Goal: Transaction & Acquisition: Book appointment/travel/reservation

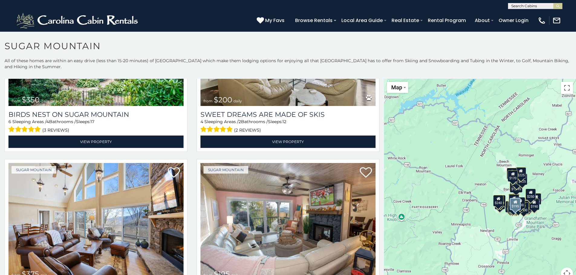
scroll to position [141, 0]
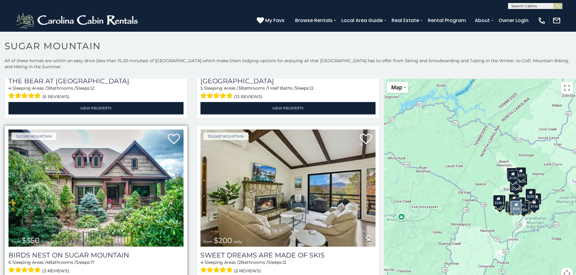
click at [83, 178] on img at bounding box center [95, 188] width 175 height 117
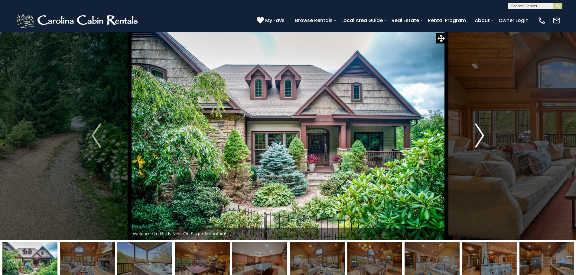
click at [482, 136] on img "Next" at bounding box center [479, 136] width 9 height 24
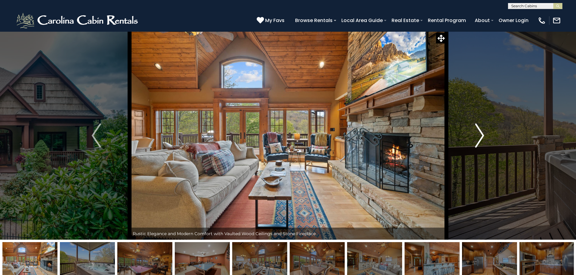
click at [482, 136] on img "Next" at bounding box center [479, 136] width 9 height 24
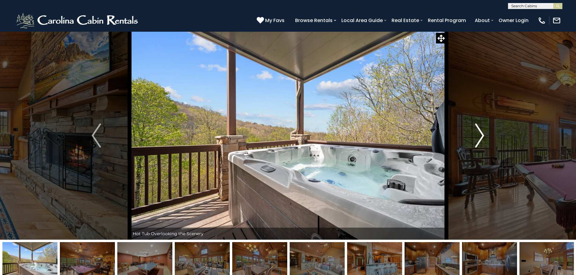
click at [482, 136] on img "Next" at bounding box center [479, 136] width 9 height 24
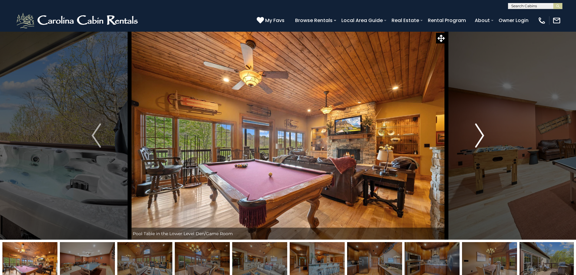
click at [482, 136] on img "Next" at bounding box center [479, 136] width 9 height 24
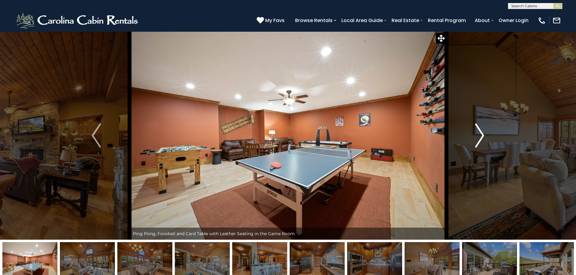
click at [482, 136] on img "Next" at bounding box center [479, 136] width 9 height 24
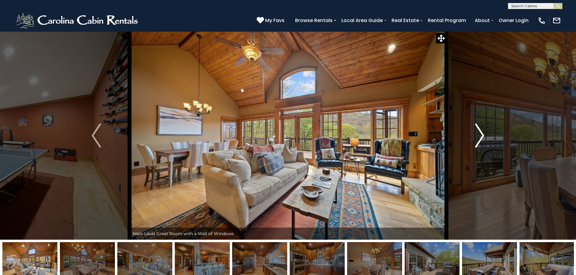
click at [482, 136] on img "Next" at bounding box center [479, 136] width 9 height 24
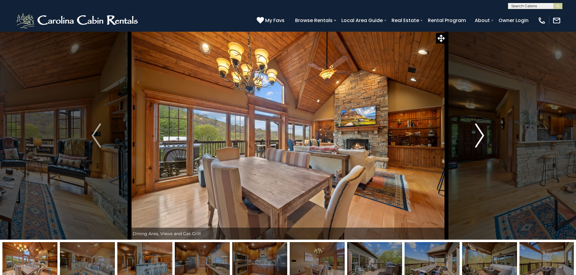
click at [482, 136] on img "Next" at bounding box center [479, 136] width 9 height 24
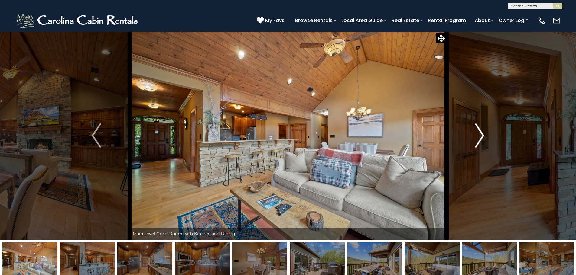
click at [482, 136] on img "Next" at bounding box center [479, 136] width 9 height 24
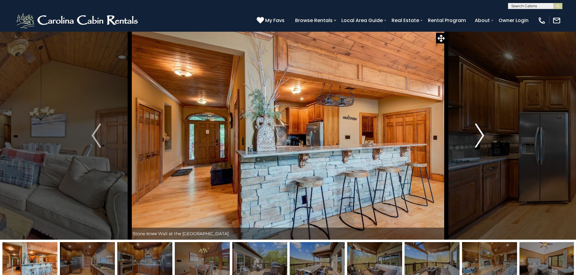
click at [482, 136] on img "Next" at bounding box center [479, 136] width 9 height 24
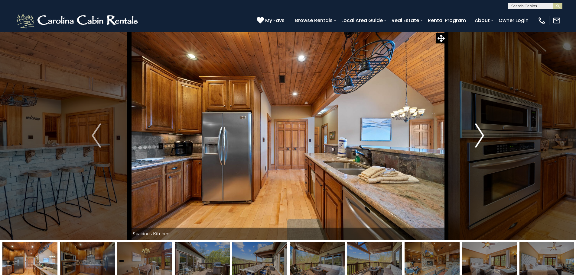
click at [482, 136] on img "Next" at bounding box center [479, 136] width 9 height 24
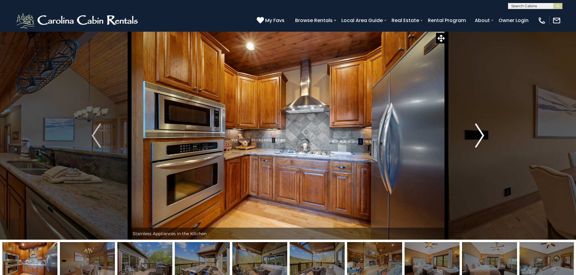
click at [482, 136] on img "Next" at bounding box center [479, 136] width 9 height 24
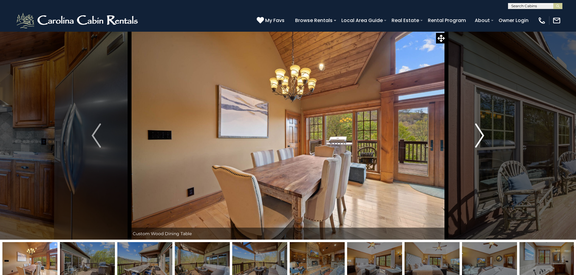
click at [482, 136] on img "Next" at bounding box center [479, 136] width 9 height 24
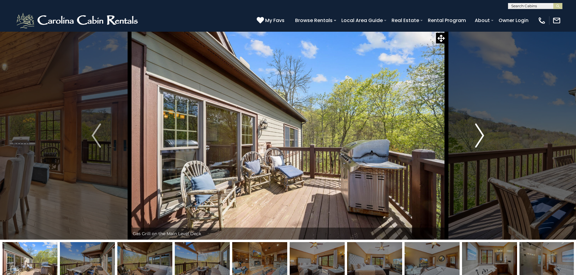
click at [482, 136] on img "Next" at bounding box center [479, 136] width 9 height 24
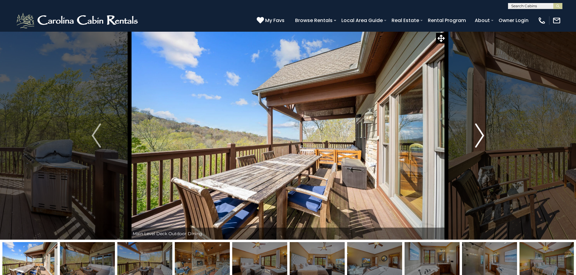
click at [482, 136] on img "Next" at bounding box center [479, 136] width 9 height 24
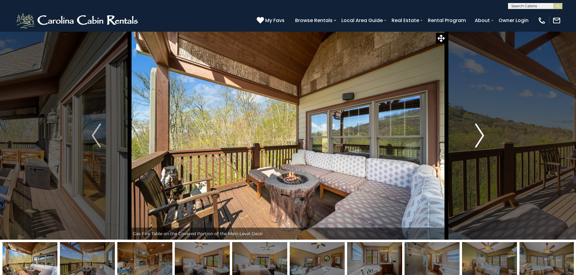
click at [482, 136] on img "Next" at bounding box center [479, 136] width 9 height 24
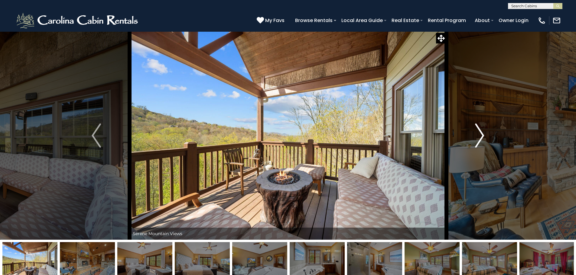
click at [482, 136] on img "Next" at bounding box center [479, 136] width 9 height 24
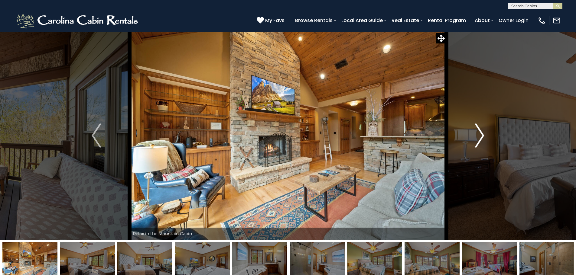
click at [482, 136] on img "Next" at bounding box center [479, 136] width 9 height 24
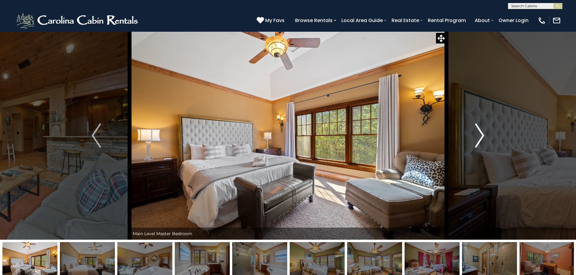
click at [482, 136] on img "Next" at bounding box center [479, 136] width 9 height 24
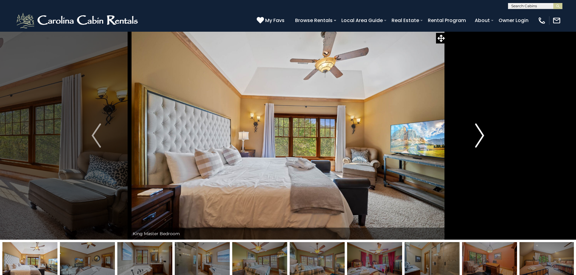
click at [482, 136] on img "Next" at bounding box center [479, 136] width 9 height 24
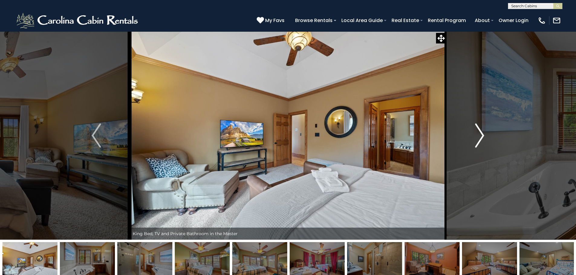
click at [482, 136] on img "Next" at bounding box center [479, 136] width 9 height 24
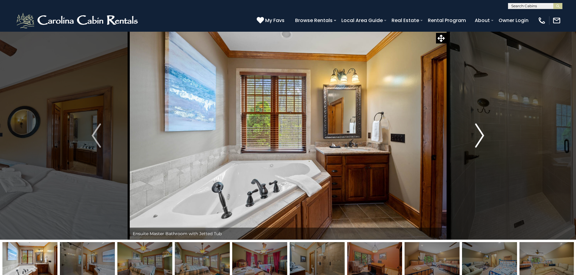
click at [482, 136] on img "Next" at bounding box center [479, 136] width 9 height 24
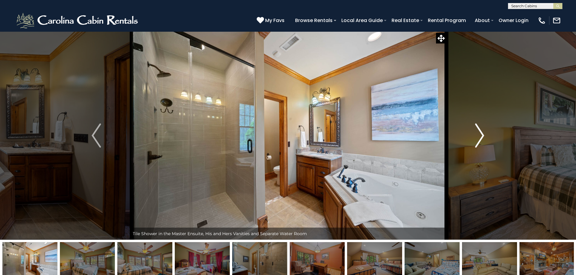
click at [482, 136] on img "Next" at bounding box center [479, 136] width 9 height 24
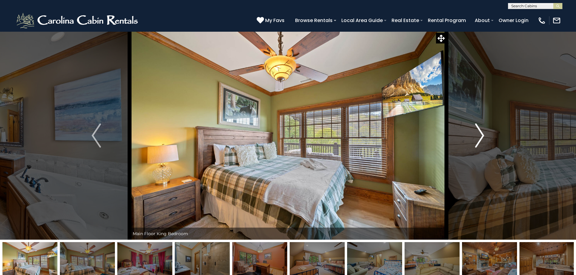
click at [482, 136] on img "Next" at bounding box center [479, 136] width 9 height 24
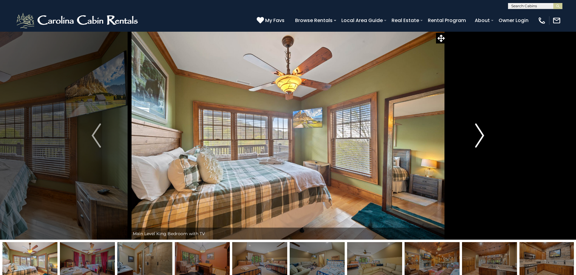
click at [475, 138] on img "Next" at bounding box center [479, 136] width 9 height 24
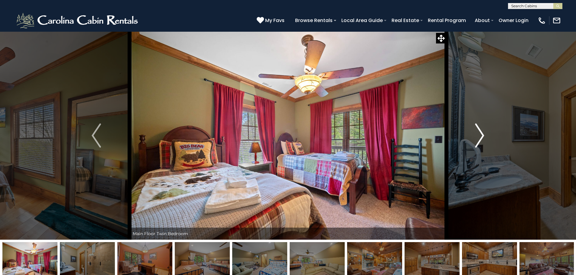
click at [475, 138] on img "Next" at bounding box center [479, 136] width 9 height 24
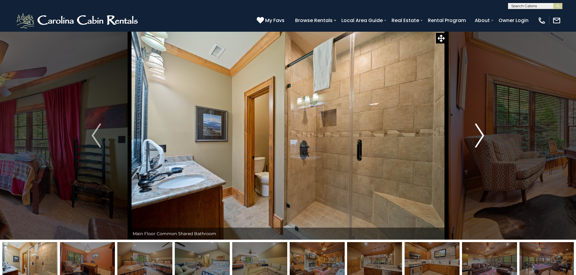
click at [475, 138] on img "Next" at bounding box center [479, 136] width 9 height 24
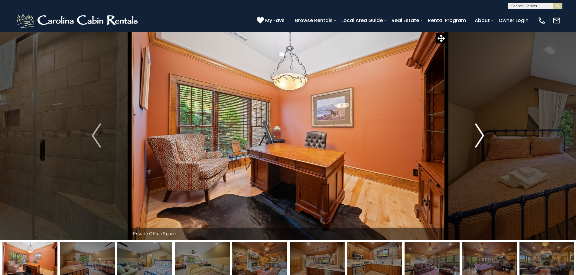
click at [475, 138] on img "Next" at bounding box center [479, 136] width 9 height 24
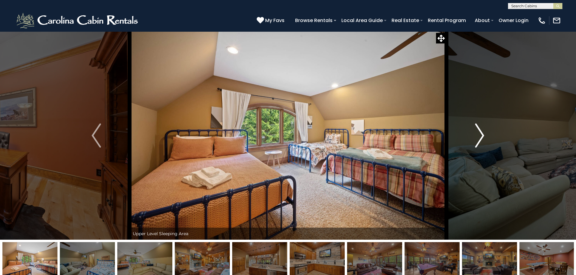
click at [475, 138] on img "Next" at bounding box center [479, 136] width 9 height 24
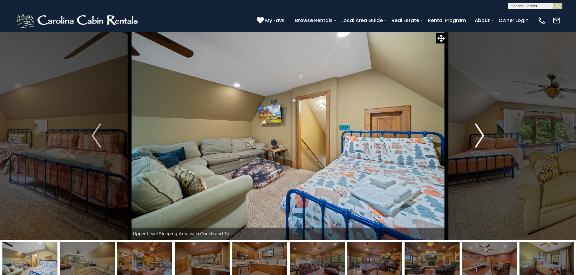
click at [475, 138] on img "Next" at bounding box center [479, 136] width 9 height 24
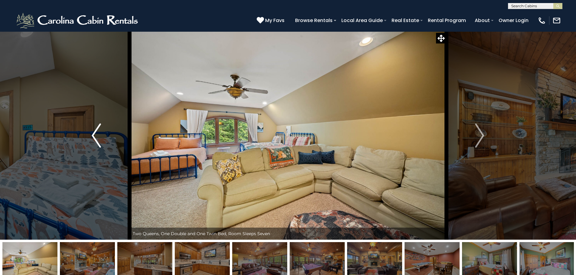
click at [96, 135] on img "Previous" at bounding box center [96, 136] width 9 height 24
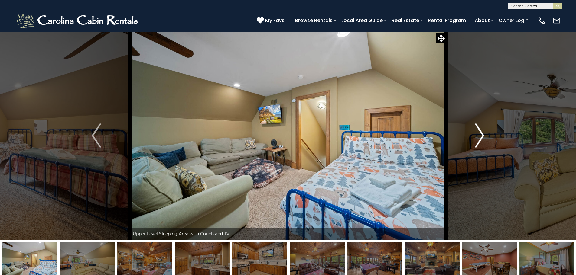
click at [479, 137] on img "Next" at bounding box center [479, 136] width 9 height 24
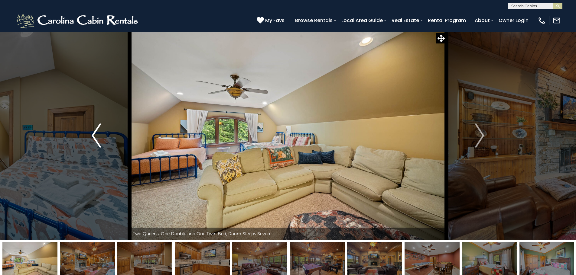
click at [98, 138] on img "Previous" at bounding box center [96, 136] width 9 height 24
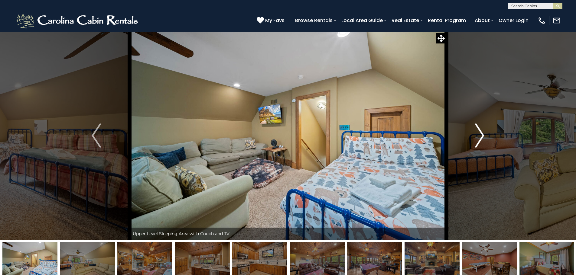
click at [478, 135] on img "Next" at bounding box center [479, 136] width 9 height 24
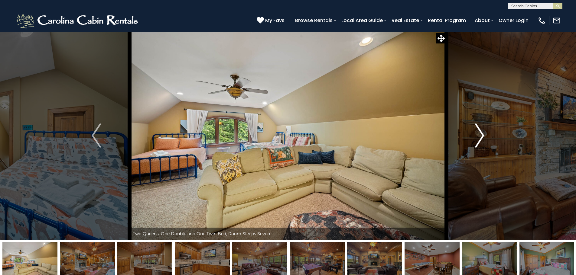
click at [478, 135] on img "Next" at bounding box center [479, 136] width 9 height 24
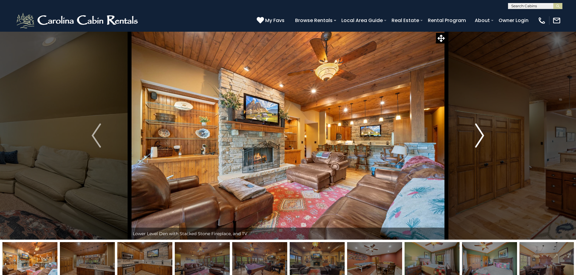
click at [478, 135] on img "Next" at bounding box center [479, 136] width 9 height 24
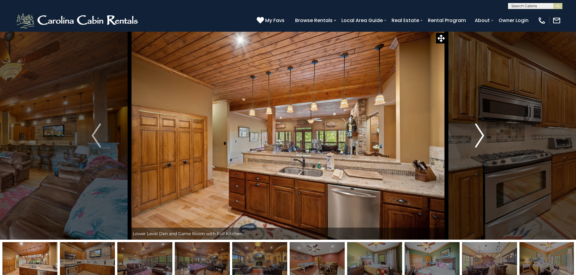
click at [478, 135] on img "Next" at bounding box center [479, 136] width 9 height 24
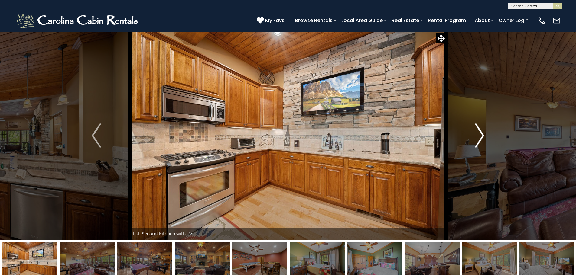
click at [478, 135] on img "Next" at bounding box center [479, 136] width 9 height 24
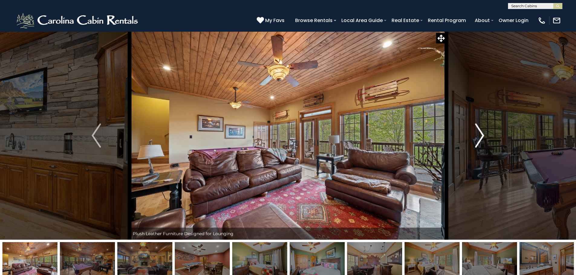
click at [478, 135] on img "Next" at bounding box center [479, 136] width 9 height 24
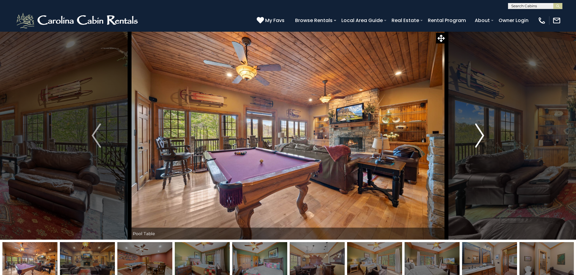
click at [478, 135] on img "Next" at bounding box center [479, 136] width 9 height 24
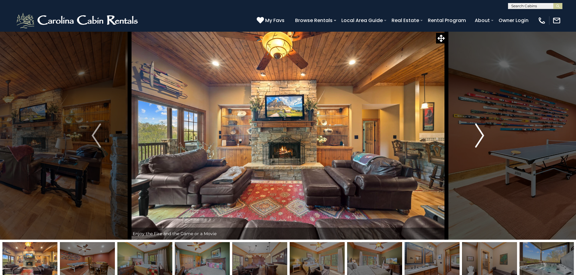
click at [478, 135] on img "Next" at bounding box center [479, 136] width 9 height 24
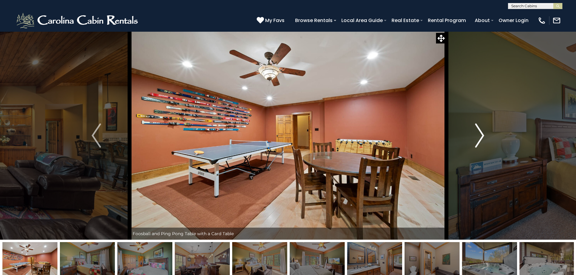
click at [478, 135] on img "Next" at bounding box center [479, 136] width 9 height 24
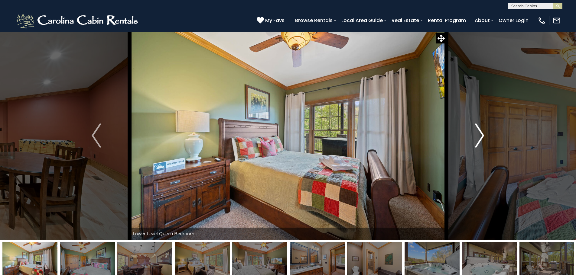
click at [478, 135] on img "Next" at bounding box center [479, 136] width 9 height 24
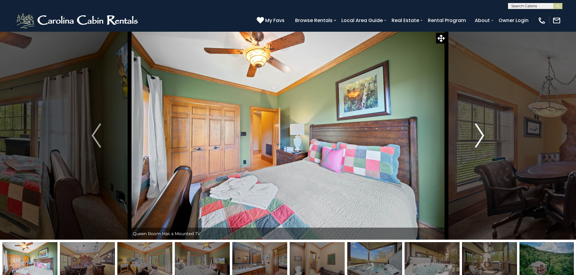
click at [478, 135] on img "Next" at bounding box center [479, 136] width 9 height 24
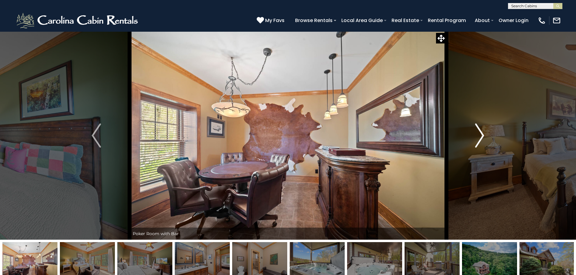
click at [478, 135] on img "Next" at bounding box center [479, 136] width 9 height 24
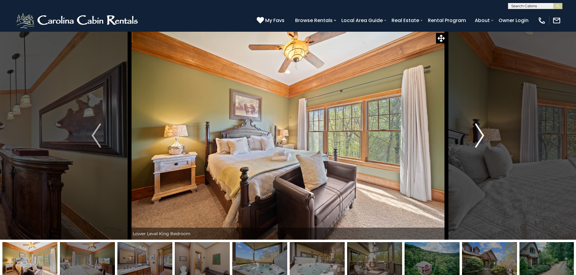
click at [478, 135] on img "Next" at bounding box center [479, 136] width 9 height 24
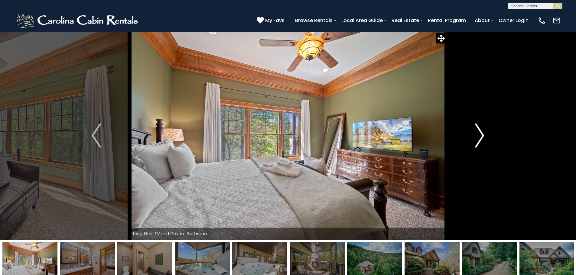
click at [478, 135] on img "Next" at bounding box center [479, 136] width 9 height 24
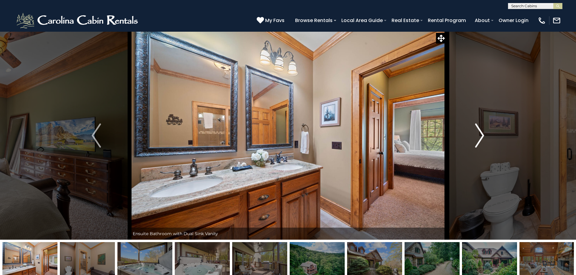
click at [478, 135] on img "Next" at bounding box center [479, 136] width 9 height 24
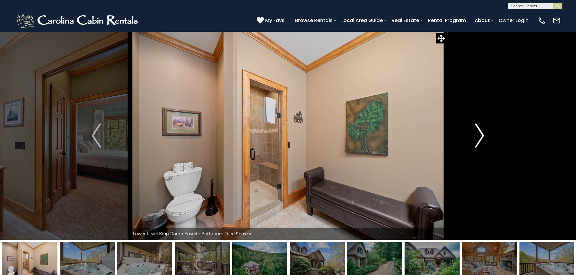
click at [478, 135] on img "Next" at bounding box center [479, 136] width 9 height 24
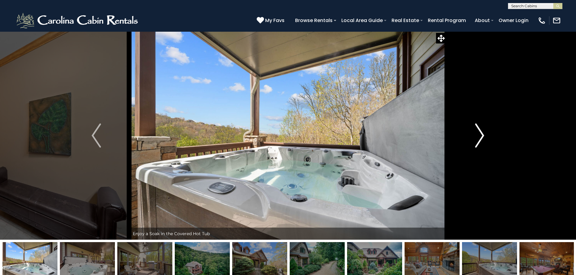
click at [478, 135] on img "Next" at bounding box center [479, 136] width 9 height 24
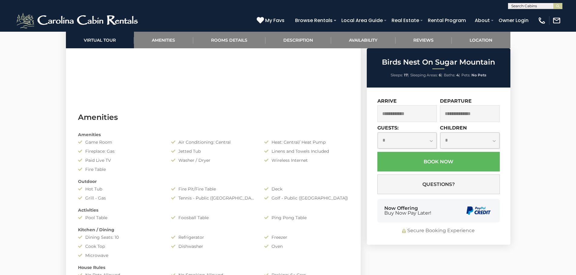
scroll to position [282, 0]
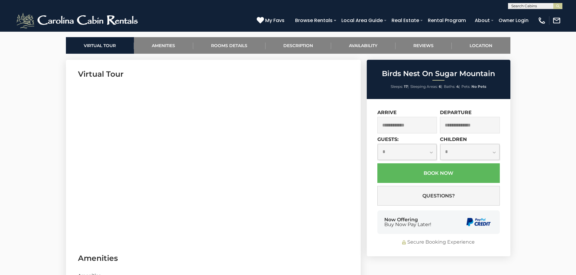
click at [413, 125] on input "text" at bounding box center [407, 125] width 60 height 17
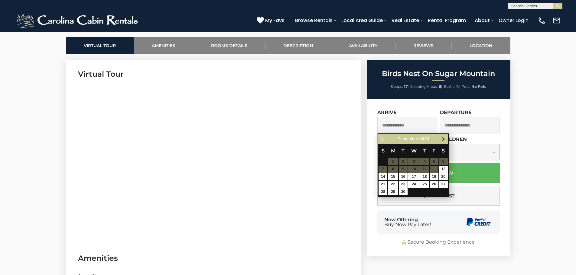
click at [444, 140] on span "Next" at bounding box center [443, 139] width 5 height 5
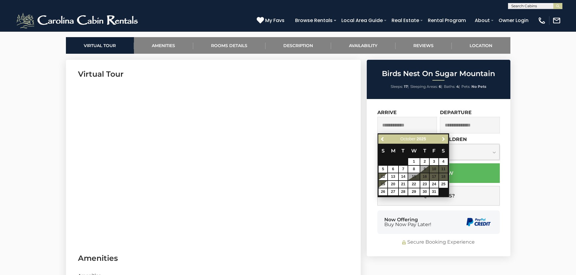
click at [444, 140] on span "Next" at bounding box center [443, 139] width 5 height 5
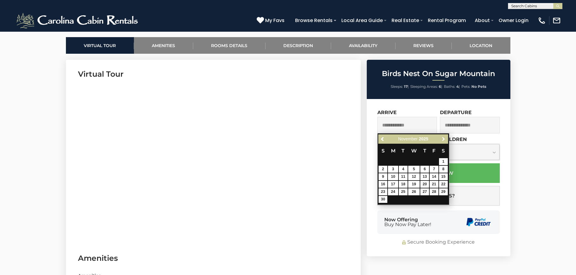
click at [444, 140] on span "Next" at bounding box center [443, 139] width 5 height 5
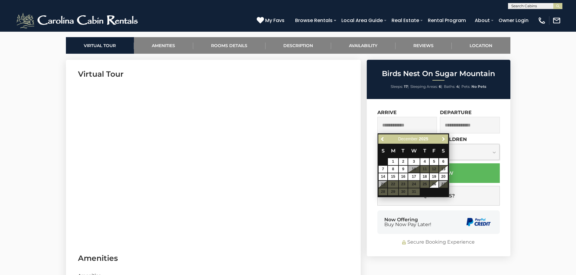
click at [444, 140] on span "Next" at bounding box center [443, 139] width 5 height 5
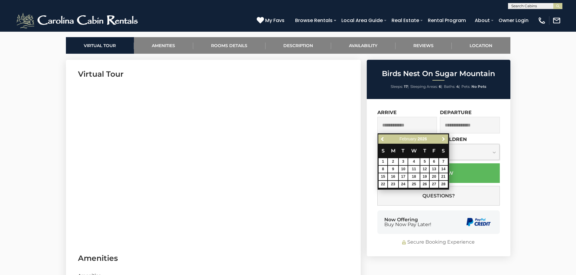
click at [444, 140] on span "Next" at bounding box center [443, 139] width 5 height 5
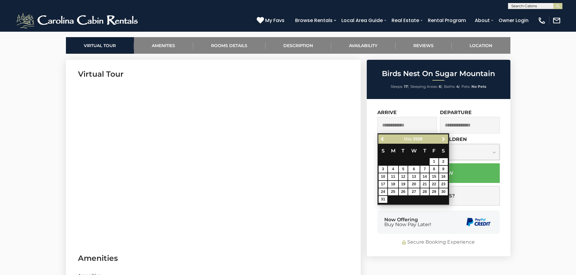
click at [444, 140] on span "Next" at bounding box center [443, 139] width 5 height 5
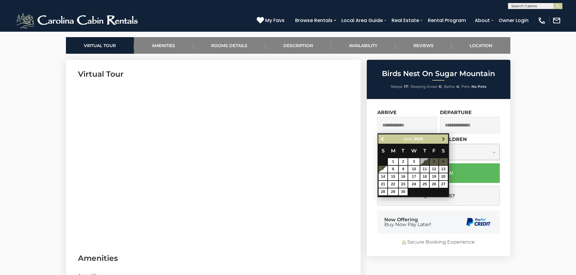
click at [443, 141] on span "Next" at bounding box center [443, 139] width 5 height 5
click at [383, 141] on span "Previous" at bounding box center [382, 139] width 5 height 5
click at [385, 178] on link "14" at bounding box center [382, 177] width 9 height 7
type input "**********"
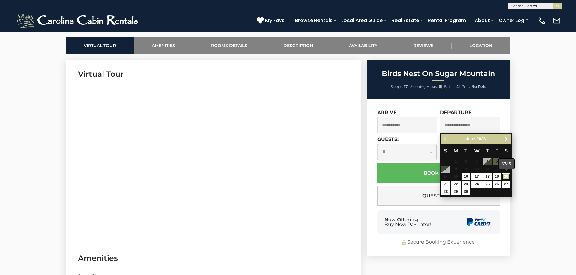
click at [506, 176] on link "20" at bounding box center [505, 177] width 9 height 7
type input "**********"
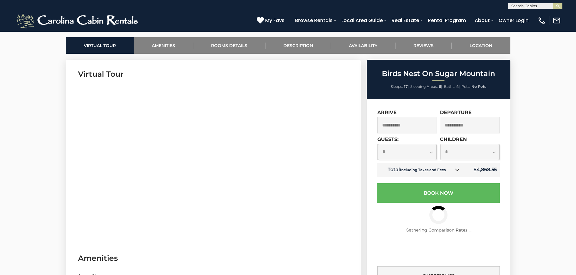
click at [424, 150] on select "**********" at bounding box center [407, 152] width 59 height 16
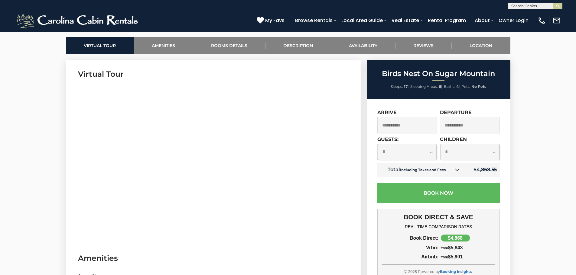
select select "**"
click at [378, 144] on select "**********" at bounding box center [407, 152] width 59 height 16
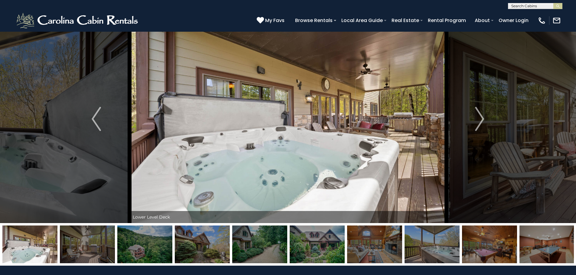
scroll to position [0, 0]
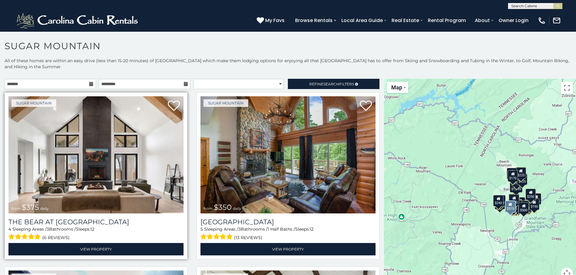
click at [95, 151] on img at bounding box center [95, 154] width 175 height 117
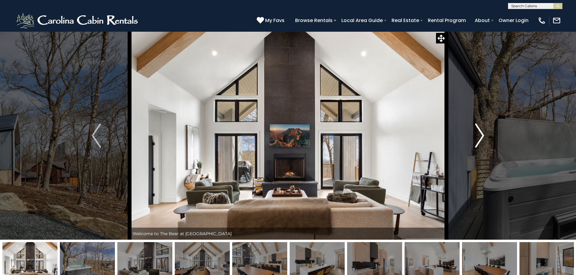
click at [482, 133] on img "Next" at bounding box center [479, 136] width 9 height 24
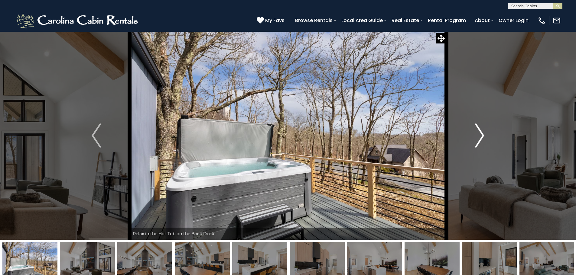
click at [482, 133] on img "Next" at bounding box center [479, 136] width 9 height 24
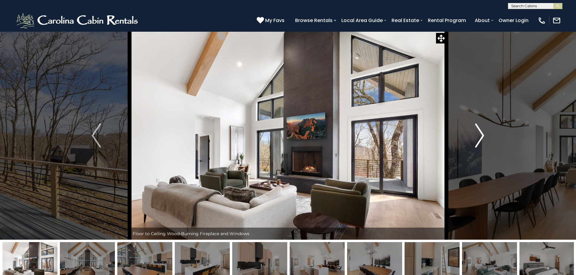
click at [482, 133] on img "Next" at bounding box center [479, 136] width 9 height 24
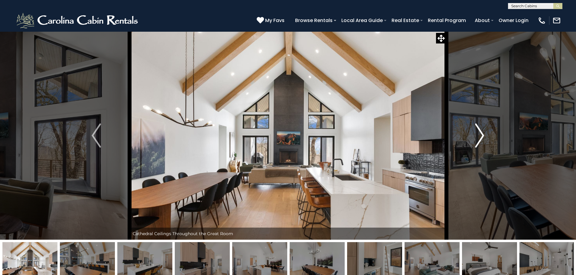
click at [482, 133] on img "Next" at bounding box center [479, 136] width 9 height 24
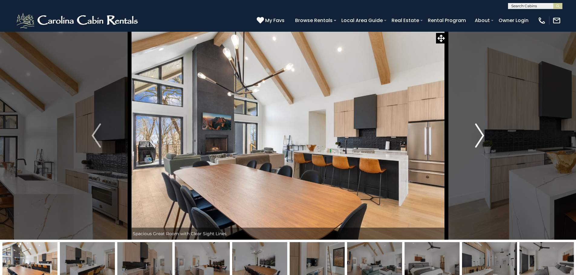
click at [482, 133] on img "Next" at bounding box center [479, 136] width 9 height 24
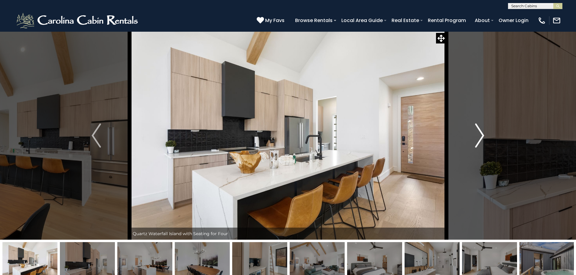
click at [482, 133] on img "Next" at bounding box center [479, 136] width 9 height 24
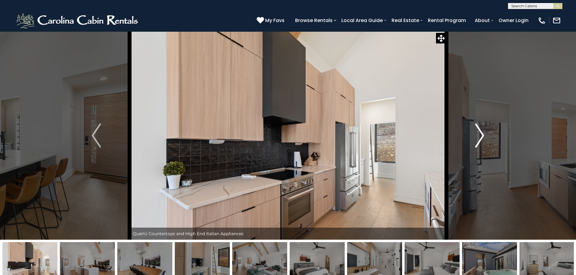
click at [482, 133] on img "Next" at bounding box center [479, 136] width 9 height 24
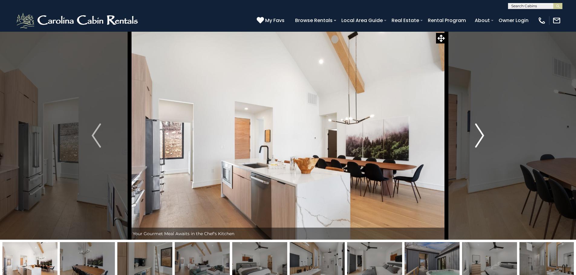
click at [482, 133] on img "Next" at bounding box center [479, 136] width 9 height 24
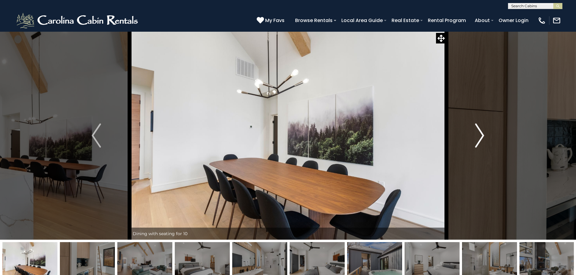
click at [482, 133] on img "Next" at bounding box center [479, 136] width 9 height 24
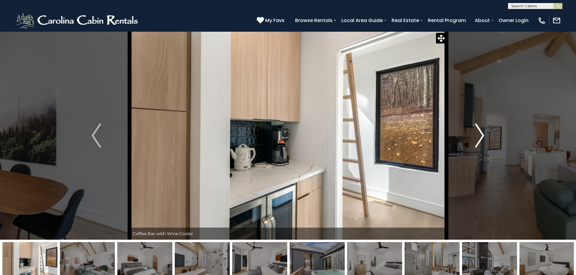
click at [482, 133] on img "Next" at bounding box center [479, 136] width 9 height 24
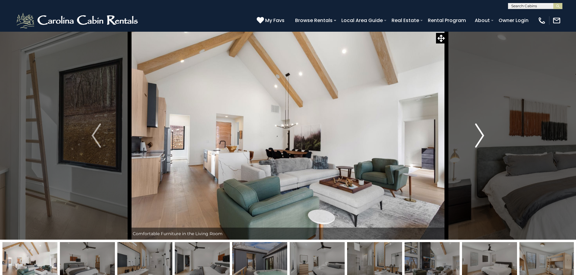
click at [482, 133] on img "Next" at bounding box center [479, 136] width 9 height 24
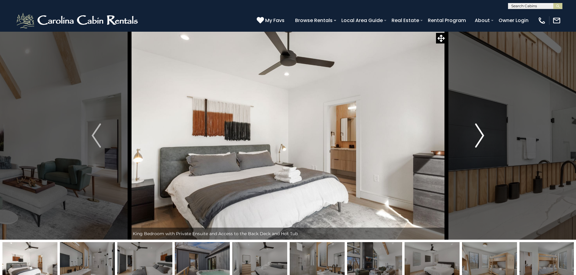
click at [482, 133] on img "Next" at bounding box center [479, 136] width 9 height 24
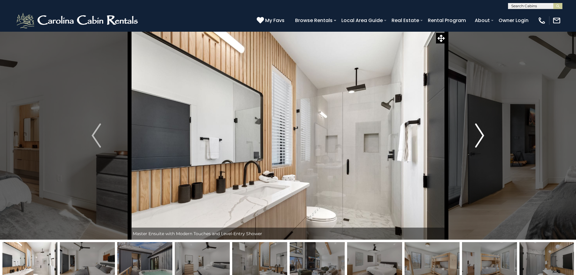
click at [482, 133] on img "Next" at bounding box center [479, 136] width 9 height 24
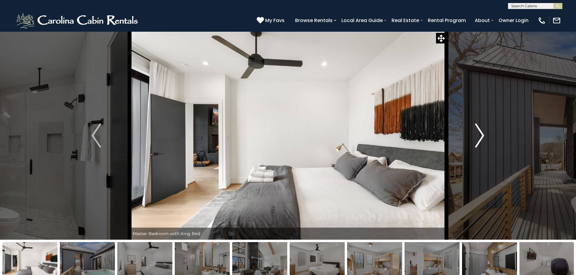
click at [482, 133] on img "Next" at bounding box center [479, 136] width 9 height 24
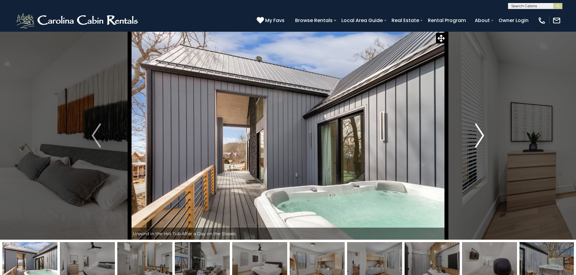
click at [482, 133] on img "Next" at bounding box center [479, 136] width 9 height 24
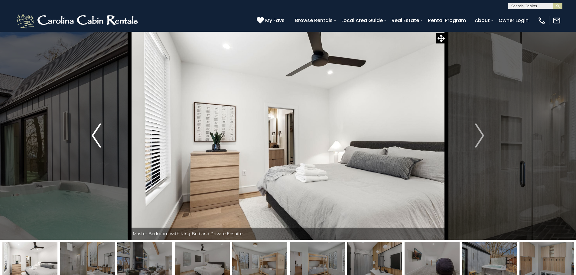
click at [92, 133] on img "Previous" at bounding box center [96, 136] width 9 height 24
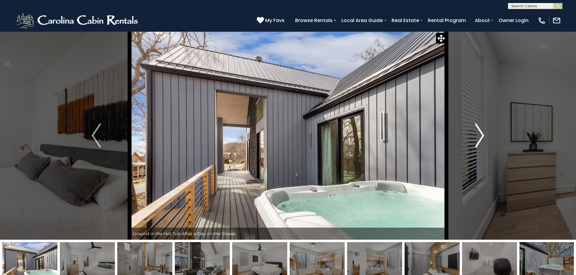
click at [480, 133] on img "Next" at bounding box center [479, 136] width 9 height 24
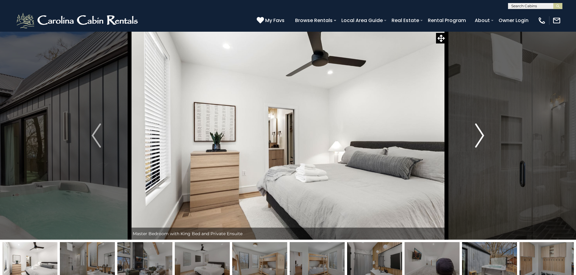
click at [480, 133] on img "Next" at bounding box center [479, 136] width 9 height 24
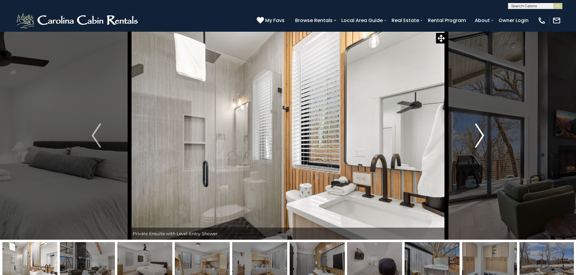
click at [480, 133] on img "Next" at bounding box center [479, 136] width 9 height 24
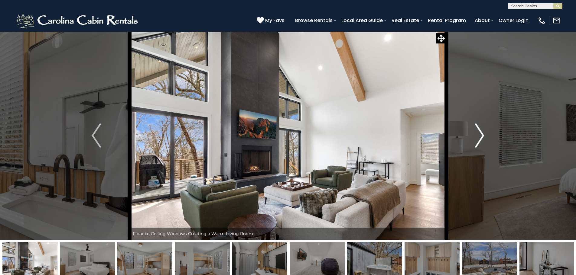
click at [480, 133] on img "Next" at bounding box center [479, 136] width 9 height 24
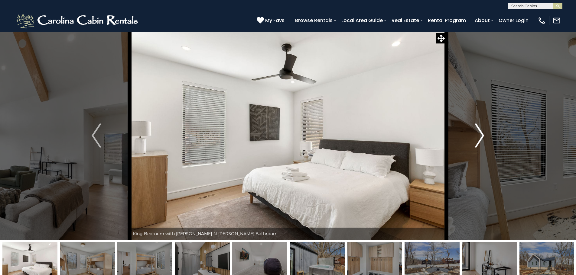
click at [480, 133] on img "Next" at bounding box center [479, 136] width 9 height 24
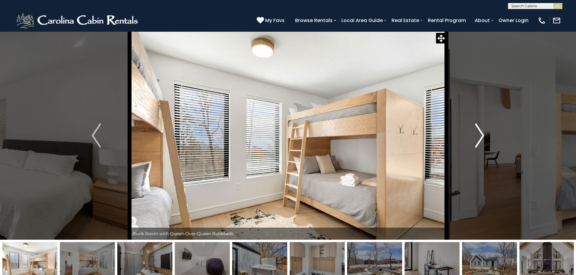
click at [480, 133] on img "Next" at bounding box center [479, 136] width 9 height 24
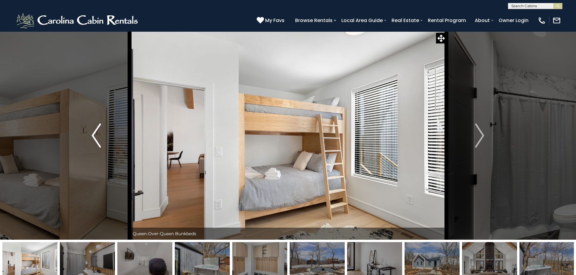
click at [96, 138] on img "Previous" at bounding box center [96, 136] width 9 height 24
